Goal: Task Accomplishment & Management: Manage account settings

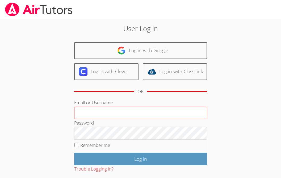
click at [107, 111] on input "Email or Username" at bounding box center [140, 112] width 133 height 13
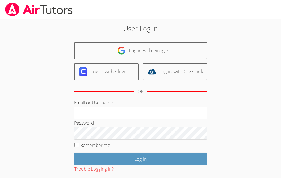
type input "ctutoring778@gmail.com"
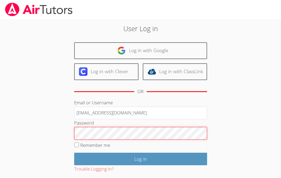
click at [74, 152] on input "Log in" at bounding box center [140, 158] width 133 height 12
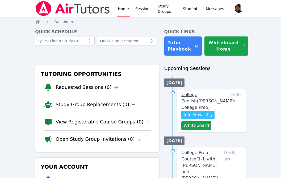
click at [201, 97] on span "College English ( Eblin Lopez College Prep )" at bounding box center [207, 101] width 52 height 18
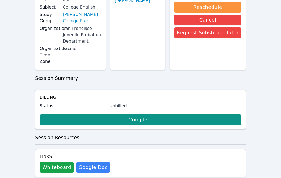
scroll to position [67, 0]
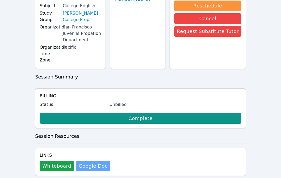
click at [93, 160] on link "Google Doc" at bounding box center [93, 165] width 34 height 11
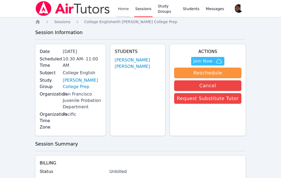
click at [119, 10] on link "Home" at bounding box center [123, 8] width 13 height 17
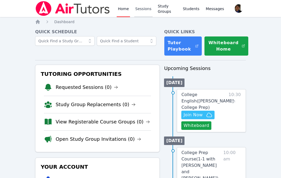
click at [140, 11] on link "Sessions" at bounding box center [143, 8] width 18 height 17
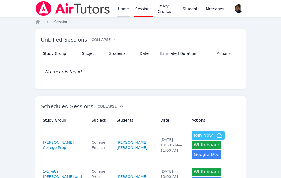
click at [124, 11] on link "Home" at bounding box center [123, 8] width 13 height 17
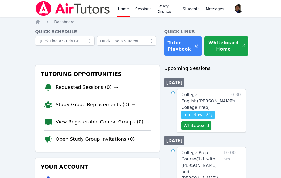
click at [146, 28] on div "Home Dashboard Quick Schedule Quick Links Tutor Playbook Whiteboard Home Tutori…" at bounding box center [140, 137] width 210 height 236
click at [201, 113] on span "Join Now" at bounding box center [192, 114] width 19 height 6
click at [142, 12] on link "Sessions" at bounding box center [143, 8] width 18 height 17
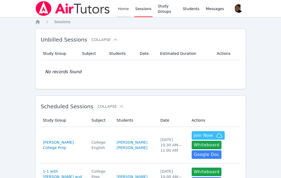
click at [124, 13] on link "Home" at bounding box center [123, 8] width 13 height 17
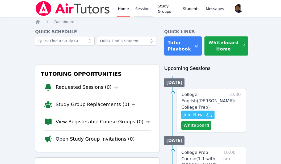
click at [142, 8] on link "Sessions" at bounding box center [143, 8] width 18 height 17
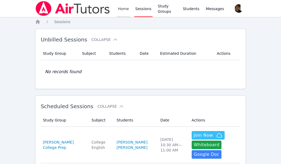
click at [118, 12] on link "Home" at bounding box center [123, 8] width 13 height 17
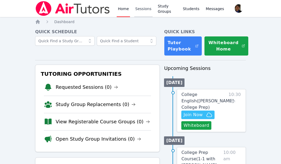
click at [146, 7] on link "Sessions" at bounding box center [143, 8] width 18 height 17
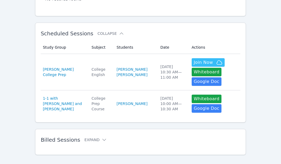
scroll to position [81, 0]
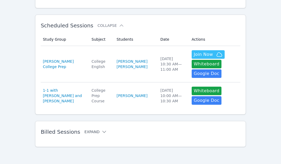
click at [101, 132] on icon at bounding box center [103, 131] width 5 height 5
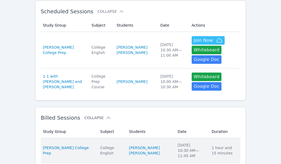
scroll to position [0, 0]
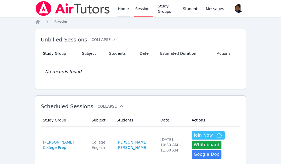
click at [125, 11] on link "Home" at bounding box center [123, 8] width 13 height 17
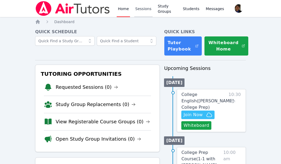
click at [141, 10] on link "Sessions" at bounding box center [143, 8] width 18 height 17
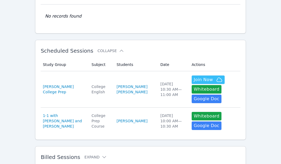
scroll to position [81, 0]
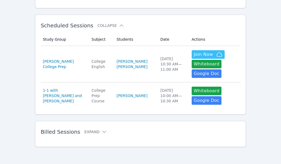
click at [98, 137] on div "Study Group Subject Students Date Duration Study Group Eblin Lopez College Prep…" at bounding box center [140, 140] width 199 height 6
click at [101, 133] on icon at bounding box center [103, 131] width 5 height 5
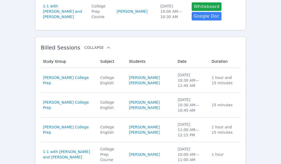
scroll to position [171, 0]
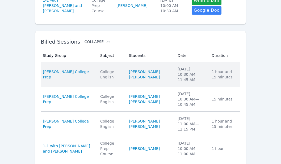
click at [103, 71] on div "College English" at bounding box center [111, 74] width 22 height 11
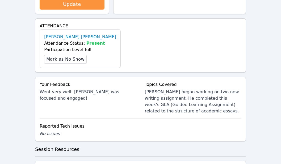
scroll to position [216, 0]
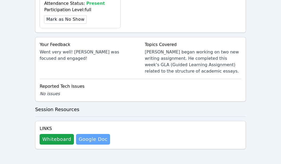
click at [90, 137] on link "Google Doc" at bounding box center [93, 139] width 34 height 11
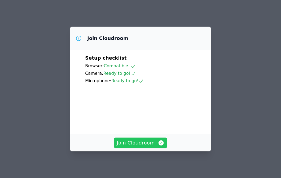
click at [146, 144] on span "Join Cloudroom" at bounding box center [141, 142] width 48 height 7
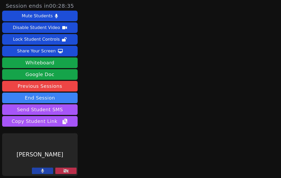
click at [47, 170] on button at bounding box center [42, 170] width 21 height 6
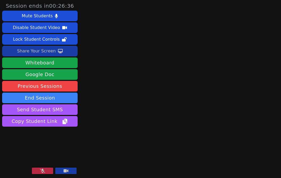
click at [62, 53] on button "Share Your Screen" at bounding box center [39, 51] width 75 height 11
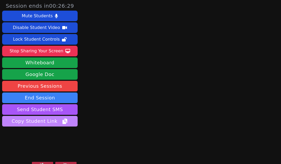
scroll to position [8, 0]
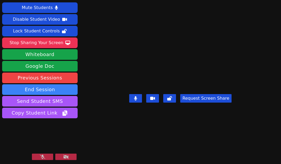
click at [44, 155] on icon at bounding box center [42, 156] width 5 height 4
click at [44, 155] on button at bounding box center [42, 156] width 21 height 6
click at [44, 155] on icon at bounding box center [42, 156] width 5 height 4
click at [44, 155] on button at bounding box center [42, 156] width 21 height 6
click at [44, 155] on icon at bounding box center [42, 156] width 5 height 4
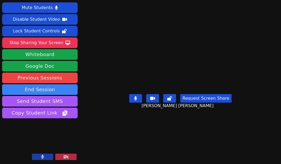
click at [44, 155] on button at bounding box center [42, 156] width 21 height 6
click at [43, 155] on icon at bounding box center [42, 156] width 5 height 4
click at [43, 155] on icon at bounding box center [42, 156] width 3 height 4
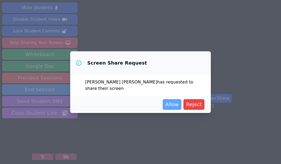
click at [173, 102] on span "Allow" at bounding box center [171, 104] width 13 height 7
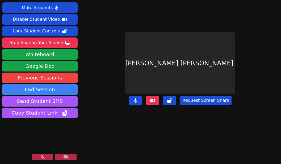
click at [49, 158] on button at bounding box center [42, 156] width 21 height 6
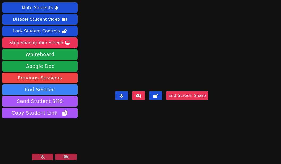
click at [49, 157] on button at bounding box center [42, 156] width 21 height 6
click at [46, 157] on button at bounding box center [42, 156] width 21 height 6
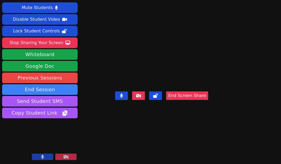
click at [46, 157] on button at bounding box center [42, 156] width 21 height 6
click at [47, 156] on button at bounding box center [42, 156] width 21 height 6
click at [45, 158] on button at bounding box center [42, 156] width 21 height 6
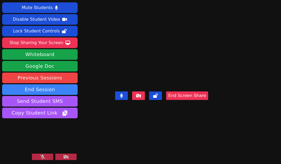
click at [45, 157] on icon at bounding box center [42, 156] width 5 height 4
click at [40, 157] on button at bounding box center [42, 156] width 21 height 6
click at [42, 160] on button at bounding box center [42, 156] width 21 height 6
click at [48, 156] on button at bounding box center [42, 156] width 21 height 6
click at [47, 155] on button at bounding box center [42, 156] width 21 height 6
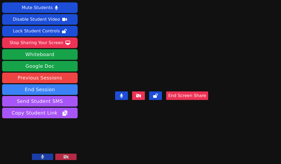
click at [47, 157] on button at bounding box center [42, 156] width 21 height 6
click at [42, 158] on icon at bounding box center [42, 156] width 5 height 4
click at [42, 158] on icon at bounding box center [42, 156] width 3 height 4
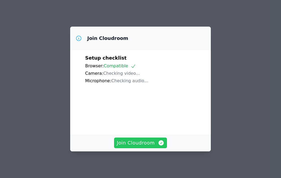
click at [145, 144] on span "Join Cloudroom" at bounding box center [141, 142] width 48 height 7
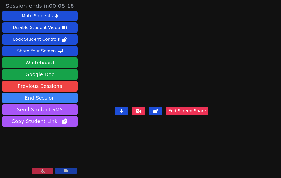
click at [48, 170] on button at bounding box center [42, 170] width 21 height 6
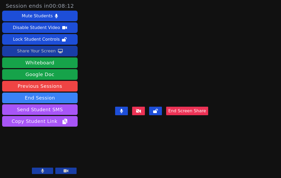
click at [53, 50] on div "Share Your Screen" at bounding box center [36, 51] width 39 height 8
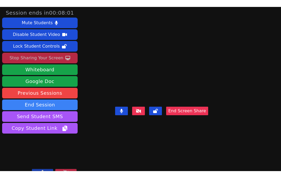
scroll to position [8, 0]
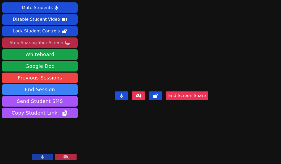
click at [47, 157] on button at bounding box center [42, 156] width 21 height 6
click at [45, 156] on button at bounding box center [42, 156] width 21 height 6
click at [45, 156] on icon at bounding box center [42, 156] width 5 height 4
click at [45, 156] on button at bounding box center [42, 156] width 21 height 6
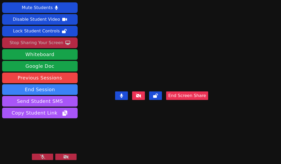
click at [45, 156] on button at bounding box center [42, 156] width 21 height 6
click at [48, 158] on button at bounding box center [42, 156] width 21 height 6
click at [40, 157] on icon at bounding box center [42, 156] width 5 height 4
click at [47, 156] on button at bounding box center [42, 156] width 21 height 6
click at [45, 158] on icon at bounding box center [42, 156] width 5 height 4
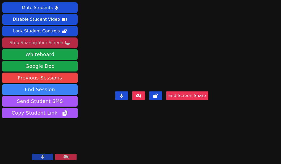
click at [45, 156] on button at bounding box center [42, 156] width 21 height 6
click at [48, 158] on button at bounding box center [42, 156] width 21 height 6
click at [47, 157] on button at bounding box center [42, 156] width 21 height 6
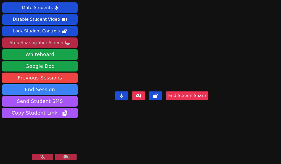
click at [47, 157] on button at bounding box center [42, 156] width 21 height 6
click at [48, 158] on button at bounding box center [42, 156] width 21 height 6
click at [45, 156] on button at bounding box center [42, 156] width 21 height 6
click at [48, 157] on button at bounding box center [42, 156] width 21 height 6
click at [45, 156] on icon at bounding box center [42, 156] width 5 height 4
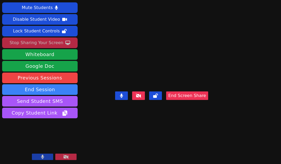
click at [44, 155] on icon at bounding box center [42, 156] width 3 height 4
click at [44, 155] on icon at bounding box center [42, 156] width 5 height 4
click at [44, 155] on icon at bounding box center [42, 156] width 3 height 4
click at [44, 158] on icon at bounding box center [42, 156] width 5 height 4
click at [45, 157] on button at bounding box center [42, 156] width 21 height 6
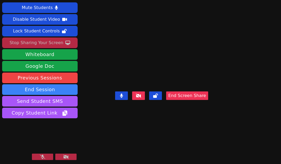
click at [40, 156] on icon at bounding box center [42, 156] width 5 height 4
click at [44, 156] on icon at bounding box center [42, 156] width 3 height 4
click at [48, 154] on button at bounding box center [42, 156] width 21 height 6
click at [46, 158] on button at bounding box center [42, 156] width 21 height 6
click at [43, 156] on icon at bounding box center [42, 156] width 5 height 4
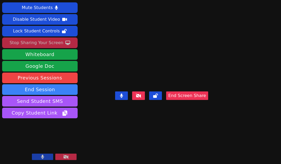
click at [48, 156] on button at bounding box center [42, 156] width 21 height 6
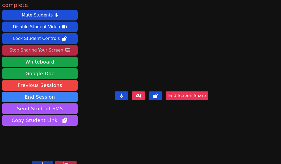
click at [44, 162] on icon at bounding box center [42, 164] width 3 height 4
click at [46, 161] on button at bounding box center [42, 164] width 21 height 6
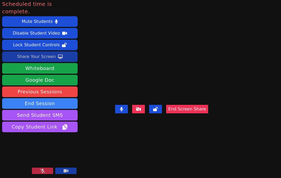
scroll to position [0, 0]
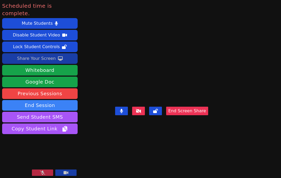
click at [47, 170] on button at bounding box center [42, 172] width 21 height 6
click at [43, 170] on icon at bounding box center [42, 172] width 5 height 4
click at [45, 170] on button at bounding box center [42, 172] width 21 height 6
click at [46, 170] on button at bounding box center [42, 172] width 21 height 6
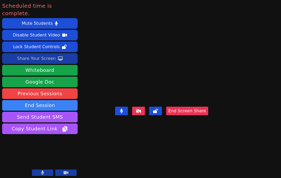
click at [47, 171] on button at bounding box center [42, 172] width 21 height 6
click at [44, 171] on icon at bounding box center [42, 172] width 5 height 4
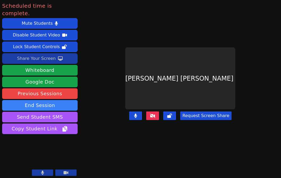
click at [46, 169] on button at bounding box center [42, 172] width 21 height 6
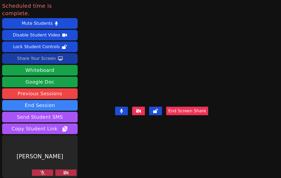
click at [39, 173] on button at bounding box center [42, 172] width 21 height 6
click at [42, 169] on button at bounding box center [42, 172] width 21 height 6
click at [41, 170] on button at bounding box center [42, 172] width 21 height 6
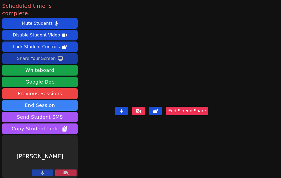
click at [41, 170] on button at bounding box center [42, 172] width 21 height 6
click at [40, 170] on icon at bounding box center [42, 172] width 5 height 4
click at [41, 170] on icon at bounding box center [42, 172] width 3 height 4
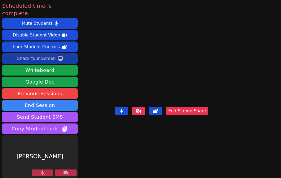
click at [42, 170] on button at bounding box center [42, 172] width 21 height 6
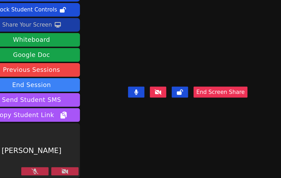
click at [42, 171] on button at bounding box center [42, 172] width 21 height 6
click at [43, 169] on button at bounding box center [42, 172] width 21 height 6
click at [42, 169] on button at bounding box center [42, 172] width 21 height 6
click at [41, 172] on icon at bounding box center [42, 172] width 3 height 4
click at [122, 85] on video at bounding box center [162, 78] width 80 height 52
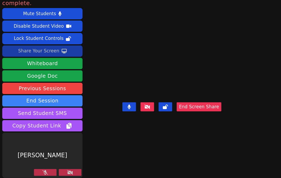
click at [40, 170] on icon at bounding box center [42, 172] width 5 height 4
click at [40, 170] on button at bounding box center [42, 172] width 21 height 6
click at [40, 171] on icon at bounding box center [42, 172] width 5 height 4
click at [41, 171] on icon at bounding box center [42, 172] width 3 height 4
click at [40, 171] on icon at bounding box center [42, 172] width 5 height 4
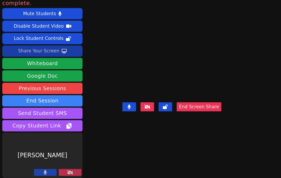
click at [41, 171] on icon at bounding box center [42, 172] width 3 height 4
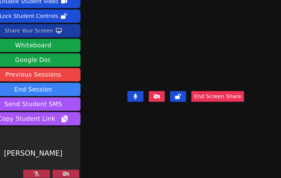
click at [44, 170] on button at bounding box center [42, 172] width 21 height 6
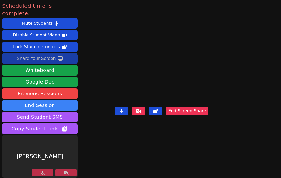
click at [40, 172] on icon at bounding box center [42, 172] width 5 height 4
click at [44, 171] on button at bounding box center [42, 172] width 21 height 6
click at [42, 169] on button at bounding box center [42, 172] width 21 height 6
click at [41, 169] on button at bounding box center [42, 172] width 21 height 6
click at [45, 170] on button at bounding box center [42, 172] width 21 height 6
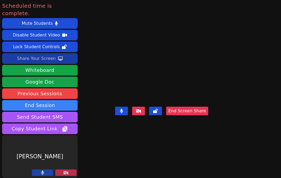
click at [41, 171] on button at bounding box center [42, 172] width 21 height 6
click at [40, 172] on icon at bounding box center [42, 172] width 5 height 4
click at [41, 171] on icon at bounding box center [42, 172] width 3 height 4
click at [130, 66] on video at bounding box center [162, 78] width 80 height 52
click at [37, 174] on div "Carlos Flores" at bounding box center [39, 156] width 75 height 42
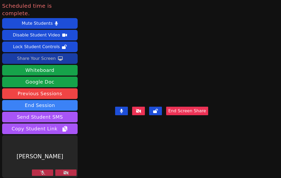
click at [38, 173] on button at bounding box center [42, 172] width 21 height 6
click at [40, 173] on button at bounding box center [42, 172] width 21 height 6
click at [45, 172] on button at bounding box center [42, 172] width 21 height 6
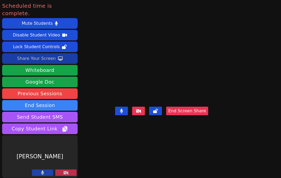
click at [45, 172] on button at bounding box center [42, 172] width 21 height 6
click at [45, 171] on button at bounding box center [42, 172] width 21 height 6
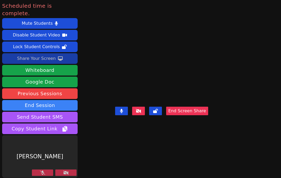
click at [45, 171] on button at bounding box center [42, 172] width 21 height 6
click at [42, 170] on button at bounding box center [42, 172] width 21 height 6
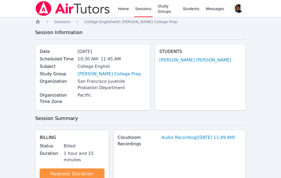
click at [130, 6] on div "Home Sessions Study Groups Students Messages" at bounding box center [171, 8] width 108 height 17
click at [124, 9] on link "Home" at bounding box center [123, 8] width 13 height 17
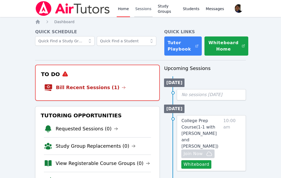
click at [148, 12] on link "Sessions" at bounding box center [143, 8] width 18 height 17
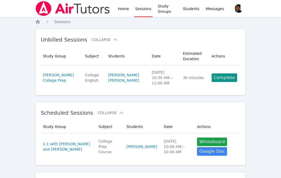
scroll to position [37, 0]
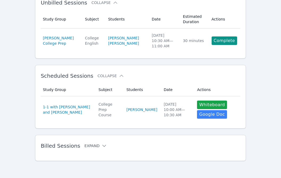
click at [101, 145] on icon at bounding box center [103, 145] width 5 height 5
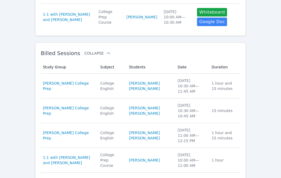
scroll to position [174, 0]
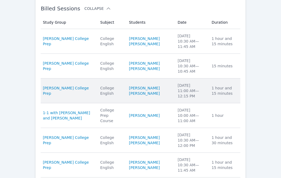
click at [91, 94] on td "Study Group [PERSON_NAME] College Prep" at bounding box center [69, 90] width 56 height 25
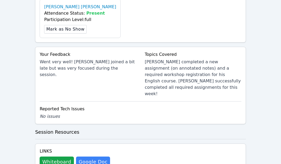
scroll to position [216, 0]
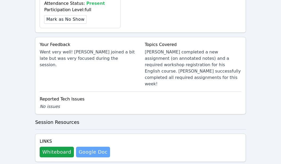
click at [97, 146] on link "Google Doc" at bounding box center [93, 151] width 34 height 11
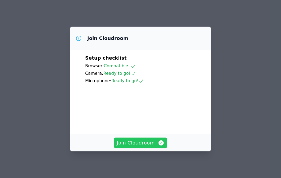
click at [145, 142] on span "Join Cloudroom" at bounding box center [141, 142] width 48 height 7
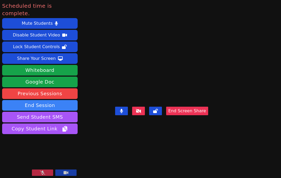
click at [48, 171] on button at bounding box center [42, 172] width 21 height 6
click at [46, 171] on button at bounding box center [42, 172] width 21 height 6
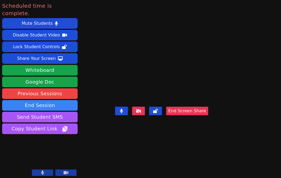
click at [46, 171] on button at bounding box center [42, 172] width 21 height 6
click at [47, 171] on button at bounding box center [42, 172] width 21 height 6
click at [51, 171] on button at bounding box center [42, 172] width 21 height 6
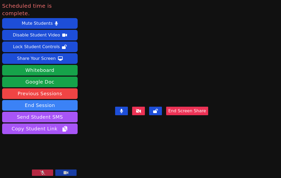
click at [50, 170] on button at bounding box center [42, 172] width 21 height 6
click at [48, 172] on button at bounding box center [42, 172] width 21 height 6
click at [48, 170] on button at bounding box center [42, 172] width 21 height 6
click at [47, 170] on button at bounding box center [42, 172] width 21 height 6
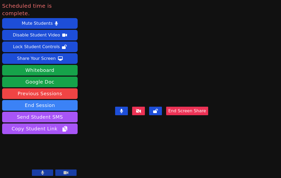
click at [47, 170] on button at bounding box center [42, 172] width 21 height 6
click at [46, 169] on button at bounding box center [42, 172] width 21 height 6
click at [46, 170] on button at bounding box center [42, 172] width 21 height 6
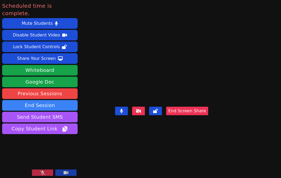
click at [46, 174] on div at bounding box center [54, 172] width 45 height 7
click at [46, 173] on button at bounding box center [42, 172] width 21 height 6
click at [47, 172] on button at bounding box center [42, 172] width 21 height 6
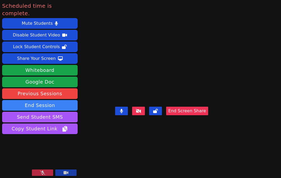
click at [47, 172] on button at bounding box center [42, 172] width 21 height 6
click at [44, 170] on button at bounding box center [42, 172] width 21 height 6
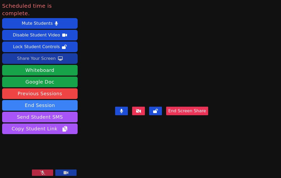
click at [64, 53] on button "Share Your Screen" at bounding box center [39, 58] width 75 height 11
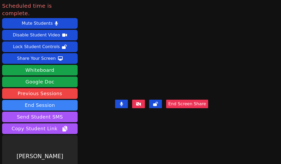
scroll to position [8, 0]
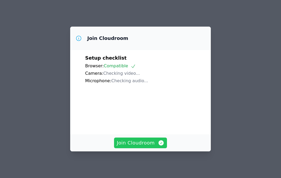
click at [146, 140] on span "Join Cloudroom" at bounding box center [141, 142] width 48 height 7
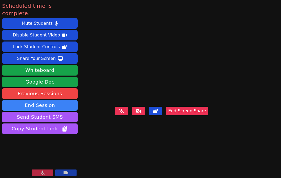
click at [46, 172] on button at bounding box center [42, 172] width 21 height 6
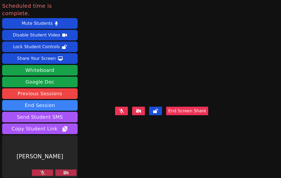
click at [44, 169] on button at bounding box center [42, 172] width 21 height 6
click at [124, 113] on icon at bounding box center [121, 111] width 5 height 4
click at [40, 171] on button at bounding box center [42, 172] width 21 height 6
click at [124, 113] on icon at bounding box center [121, 111] width 5 height 4
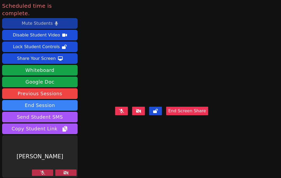
click at [50, 18] on button "Mute Students" at bounding box center [39, 23] width 75 height 11
click at [55, 21] on icon at bounding box center [56, 23] width 3 height 4
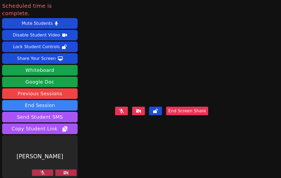
click at [122, 101] on video at bounding box center [162, 78] width 80 height 52
click at [44, 172] on button at bounding box center [42, 172] width 21 height 6
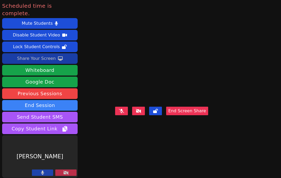
click at [58, 56] on icon at bounding box center [60, 58] width 5 height 4
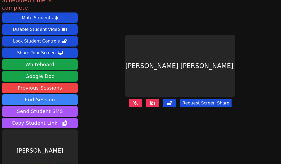
scroll to position [6, 0]
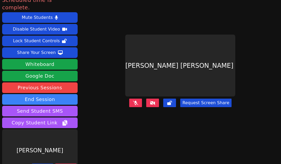
click at [42, 164] on icon at bounding box center [42, 166] width 3 height 4
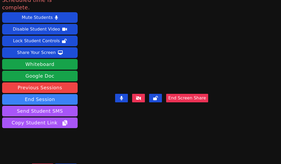
click at [46, 163] on button at bounding box center [42, 166] width 21 height 6
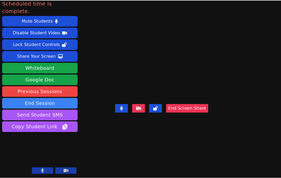
scroll to position [0, 0]
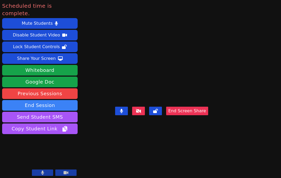
click at [48, 170] on button at bounding box center [42, 172] width 21 height 6
click at [48, 171] on button at bounding box center [42, 172] width 21 height 6
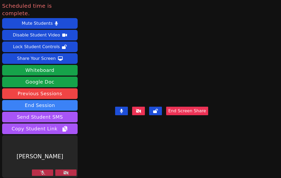
click at [40, 173] on icon at bounding box center [42, 172] width 5 height 4
click at [41, 169] on button at bounding box center [42, 172] width 21 height 6
click at [68, 148] on div "[PERSON_NAME]" at bounding box center [39, 156] width 75 height 42
click at [41, 171] on button at bounding box center [42, 172] width 21 height 6
click at [42, 171] on button at bounding box center [42, 172] width 21 height 6
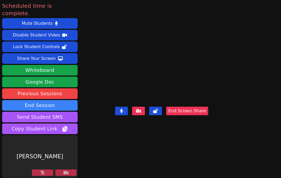
click at [43, 170] on button at bounding box center [42, 172] width 21 height 6
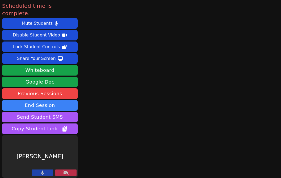
click at [43, 170] on icon at bounding box center [42, 172] width 3 height 4
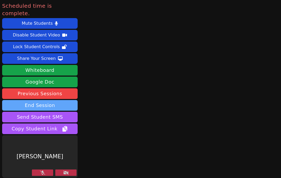
click at [61, 100] on button "End Session" at bounding box center [39, 105] width 75 height 11
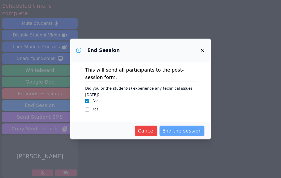
click at [181, 129] on span "End the session" at bounding box center [182, 130] width 40 height 7
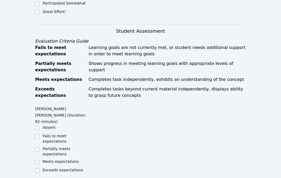
scroll to position [221, 0]
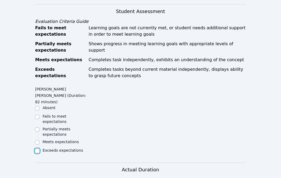
click at [38, 148] on input "Exceeds expectations" at bounding box center [37, 150] width 4 height 4
checkbox input "true"
click at [101, 110] on div "Eblin David Lopez Ramirez (Duration: 82 minutes) Absent Fails to meet expectati…" at bounding box center [140, 123] width 210 height 78
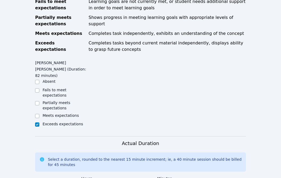
scroll to position [309, 0]
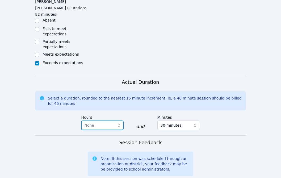
click at [102, 122] on span "None" at bounding box center [98, 125] width 29 height 6
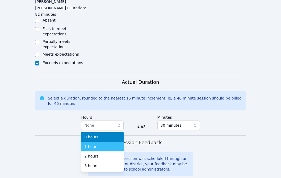
click at [101, 144] on div "1 hour" at bounding box center [102, 146] width 36 height 5
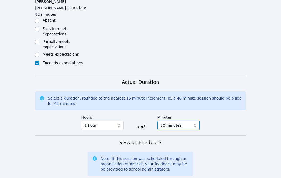
click at [180, 122] on span "30 minutes" at bounding box center [174, 125] width 29 height 6
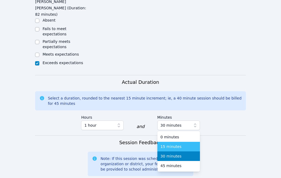
click at [178, 144] on span "15 minutes" at bounding box center [170, 146] width 21 height 5
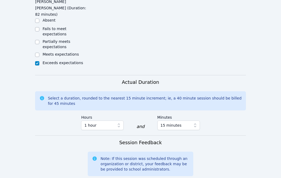
click at [229, 112] on div "Actual Duration Select a duration, rounded to the nearest 15 minute increment; …" at bounding box center [140, 106] width 210 height 57
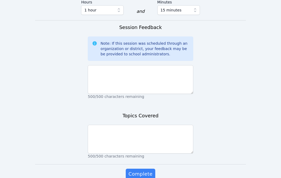
scroll to position [424, 0]
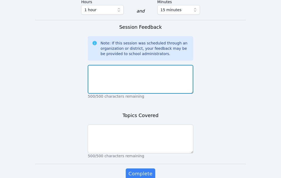
click at [173, 65] on textarea at bounding box center [140, 79] width 105 height 29
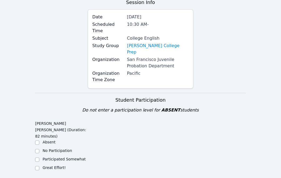
scroll to position [44, 0]
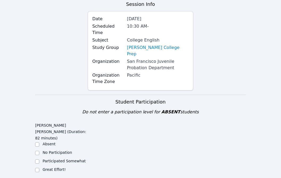
type textarea "Went very well!"
click at [36, 167] on input "Great Effort!" at bounding box center [37, 169] width 4 height 4
checkbox input "true"
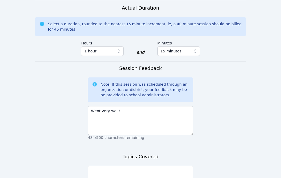
scroll to position [431, 0]
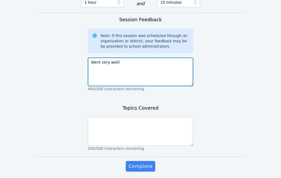
click at [127, 57] on textarea "Went very well!" at bounding box center [140, 71] width 105 height 29
type textarea "Went very well! Eblin was focused and engaged."
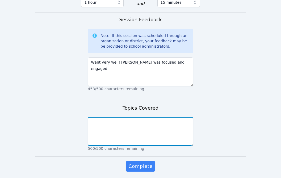
click at [113, 117] on textarea at bounding box center [140, 131] width 105 height 29
click at [130, 117] on textarea "Eblin completed a new assignment and began working" at bounding box center [140, 131] width 105 height 29
click at [183, 117] on textarea "Eblin completed an assignment and began working" at bounding box center [140, 131] width 105 height 29
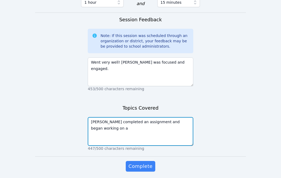
click at [123, 117] on textarea "Eblin completed an assignment and began working on a" at bounding box center [140, 131] width 105 height 29
click at [111, 117] on textarea "Eblin completed another assignment and began working on a" at bounding box center [140, 131] width 105 height 29
type textarea "Eblin completed another assignment and began working on an assignment related t…"
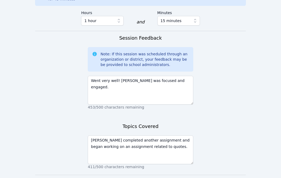
scroll to position [415, 0]
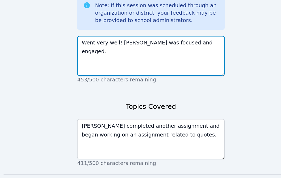
click at [118, 74] on textarea "Went very well! Eblin was focused and engaged." at bounding box center [140, 88] width 105 height 29
click at [181, 74] on textarea "Went very well! Eblin was focused and engaged." at bounding box center [140, 88] width 105 height 29
type textarea "Went very well! Eblin was focused and engaged."
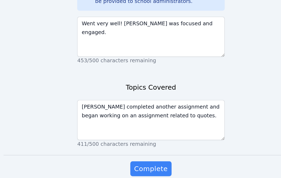
scroll to position [431, 0]
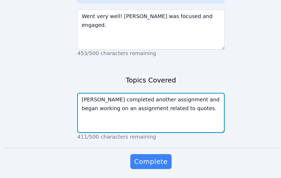
click at [158, 117] on textarea "Eblin completed another assignment and began working on an assignment related t…" at bounding box center [140, 131] width 105 height 29
type textarea "Eblin completed another assignment and began working on an assignment related t…"
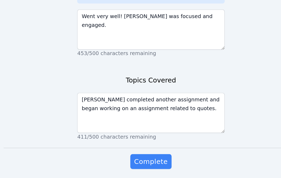
click at [182, 135] on div "Topics Covered Eblin completed another assignment and began working on an assig…" at bounding box center [140, 130] width 105 height 52
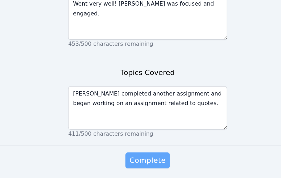
click at [150, 162] on span "Complete" at bounding box center [140, 165] width 24 height 7
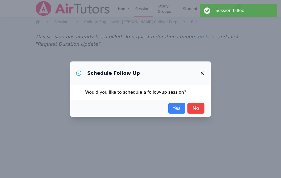
scroll to position [0, 0]
click at [181, 110] on link "Yes" at bounding box center [176, 108] width 17 height 11
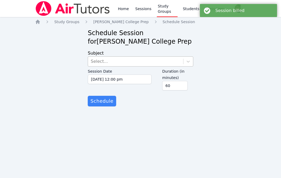
click at [152, 62] on div "Select..." at bounding box center [135, 62] width 95 height 10
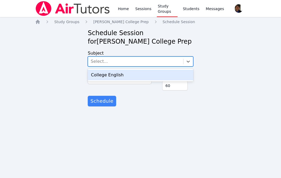
click at [145, 75] on div "College English" at bounding box center [140, 75] width 105 height 11
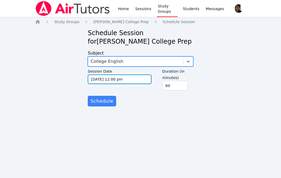
click at [138, 82] on input "10/08/2025 12:00 pm" at bounding box center [120, 79] width 64 height 10
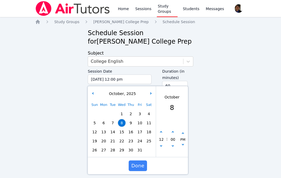
click at [131, 123] on span "9" at bounding box center [130, 122] width 7 height 7
click at [162, 146] on button "button" at bounding box center [160, 146] width 5 height 5
type input "10/09/2025 11:00 am"
type input "11"
click at [162, 146] on button "button" at bounding box center [160, 146] width 5 height 5
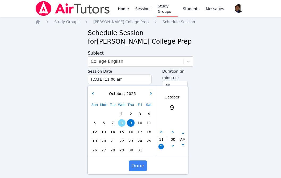
type input "10/09/2025 10:00 am"
type input "10"
click at [173, 132] on icon "button" at bounding box center [172, 132] width 2 height 2
type input "10/09/2025 10:05 am"
type input "05"
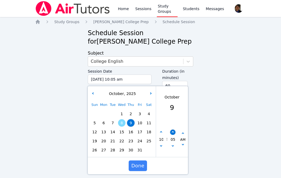
click at [173, 132] on icon "button" at bounding box center [172, 132] width 2 height 2
type input "10/09/2025 10:10 am"
type input "10"
click at [173, 132] on icon "button" at bounding box center [172, 132] width 2 height 2
type input "10/09/2025 10:15 am"
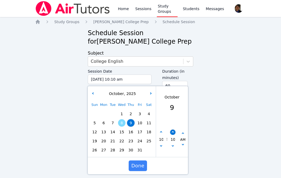
type input "15"
click at [173, 132] on icon "button" at bounding box center [172, 132] width 2 height 2
type input "10/09/2025 10:20 am"
type input "20"
click at [173, 132] on icon "button" at bounding box center [172, 132] width 2 height 2
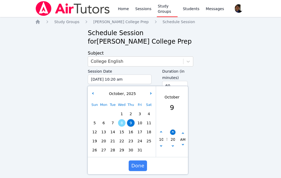
type input "10/09/2025 10:25 am"
type input "25"
click at [173, 132] on icon "button" at bounding box center [172, 132] width 2 height 2
type input "10/09/2025 10:30 am"
type input "30"
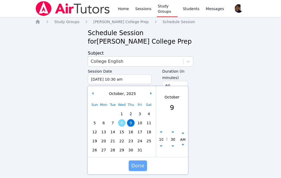
click at [140, 166] on span "Done" at bounding box center [137, 165] width 13 height 7
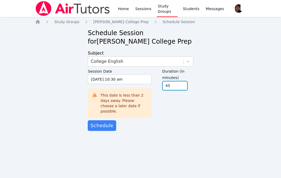
click at [183, 88] on input "45" at bounding box center [174, 86] width 25 height 10
type input "30"
click at [183, 88] on input "30" at bounding box center [174, 86] width 25 height 10
click at [168, 112] on div "Session Date 10/09/2025 10:30 am 10/9/2025 10:30 am This date is less than 2 da…" at bounding box center [140, 93] width 105 height 54
click at [106, 122] on span "Schedule" at bounding box center [101, 125] width 23 height 7
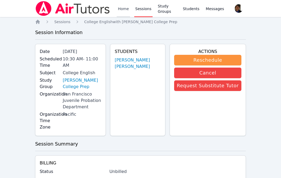
click at [120, 10] on link "Home" at bounding box center [123, 8] width 13 height 17
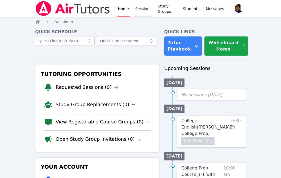
click at [136, 12] on link "Sessions" at bounding box center [143, 8] width 18 height 17
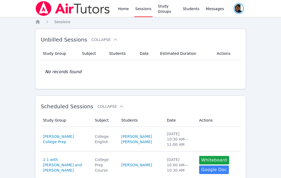
click at [241, 11] on span "button" at bounding box center [238, 9] width 11 height 12
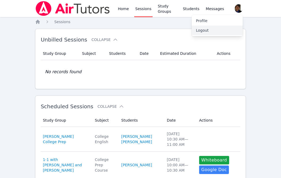
click at [215, 31] on button "Logout" at bounding box center [216, 30] width 51 height 10
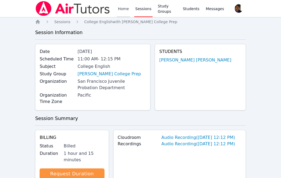
click at [126, 8] on link "Home" at bounding box center [123, 8] width 13 height 17
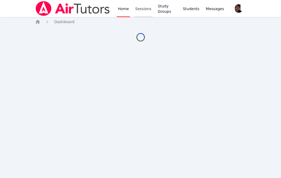
click at [140, 12] on link "Sessions" at bounding box center [143, 8] width 18 height 17
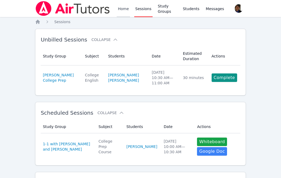
click at [123, 11] on link "Home" at bounding box center [123, 8] width 13 height 17
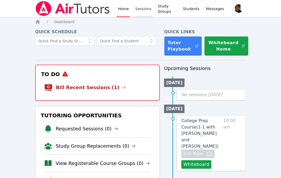
click at [139, 13] on link "Sessions" at bounding box center [143, 8] width 18 height 17
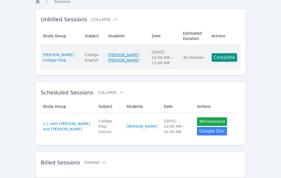
scroll to position [37, 0]
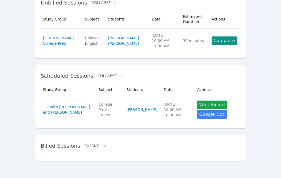
click at [119, 75] on icon at bounding box center [121, 75] width 5 height 5
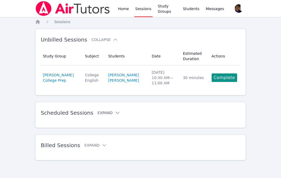
click at [115, 111] on icon at bounding box center [117, 112] width 5 height 5
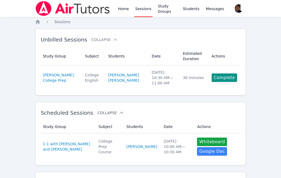
scroll to position [37, 0]
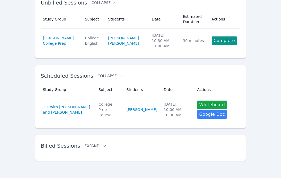
click at [101, 144] on icon at bounding box center [103, 145] width 5 height 5
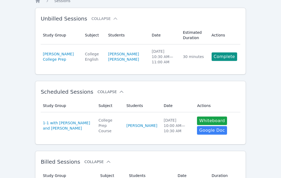
scroll to position [0, 0]
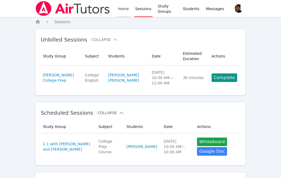
click at [121, 10] on link "Home" at bounding box center [123, 8] width 13 height 17
